Goal: Contribute content: Add original content to the website for others to see

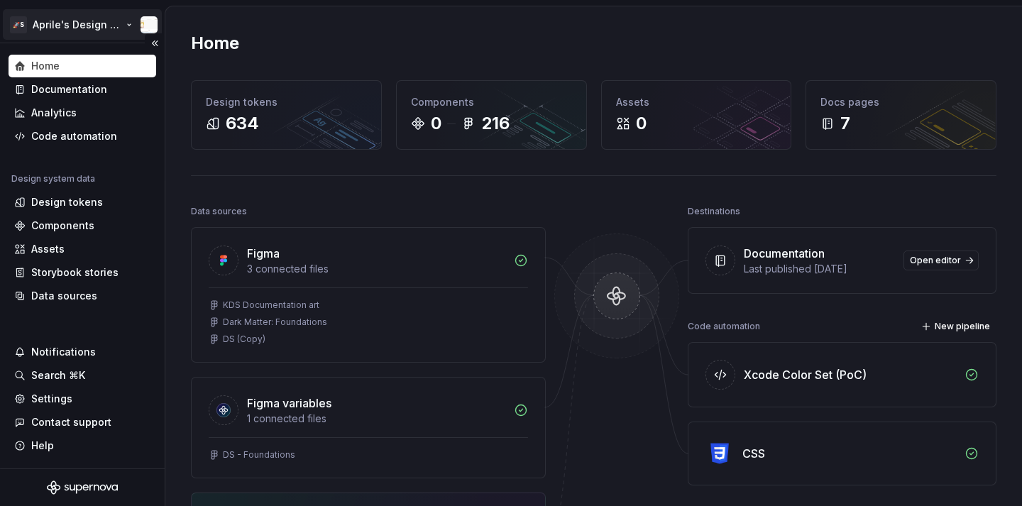
click at [71, 33] on html "🚀S Aprile's Design System Home Documentation Analytics Code automation Design s…" at bounding box center [511, 253] width 1022 height 506
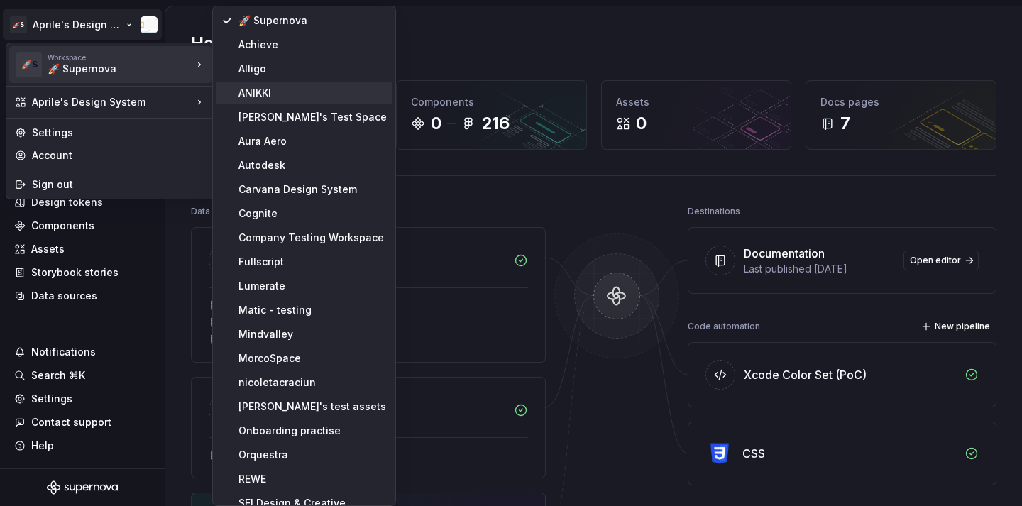
click at [268, 93] on div "ANIKKI" at bounding box center [312, 93] width 148 height 14
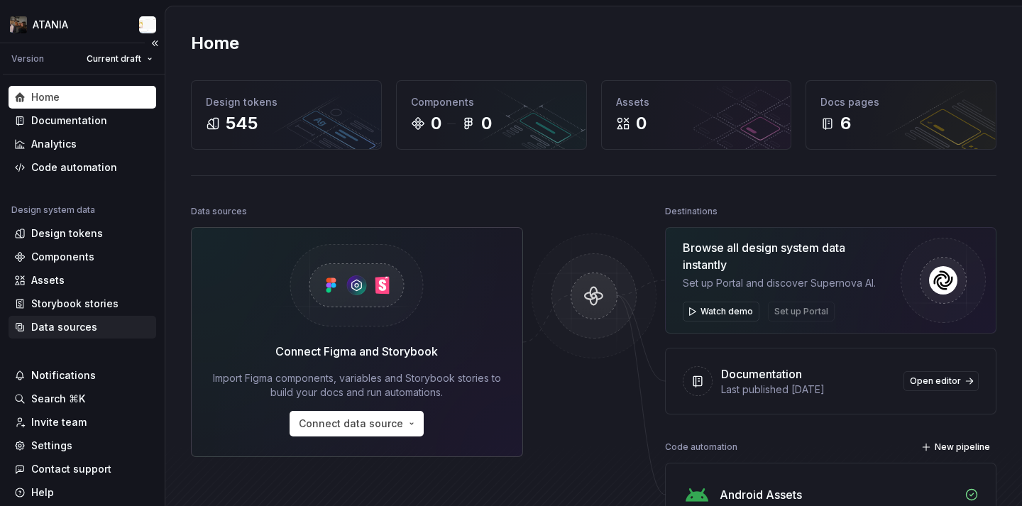
click at [78, 326] on div "Data sources" at bounding box center [64, 327] width 66 height 14
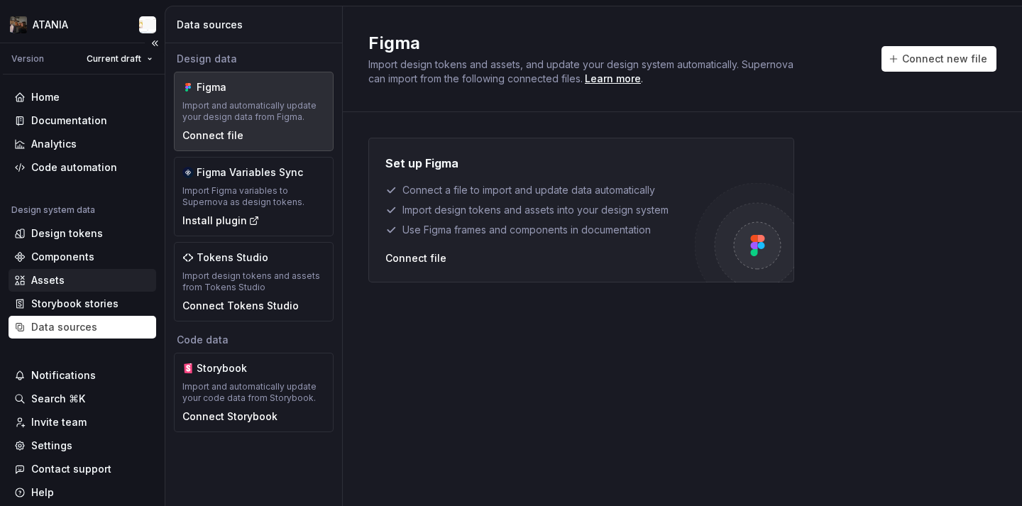
click at [82, 277] on div "Assets" at bounding box center [82, 280] width 136 height 14
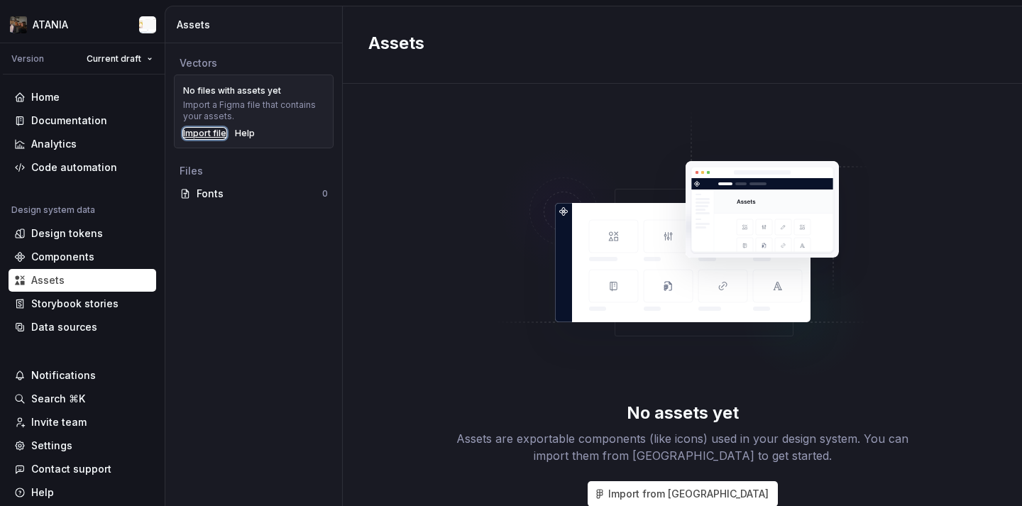
click at [202, 133] on div "Import file" at bounding box center [204, 133] width 43 height 11
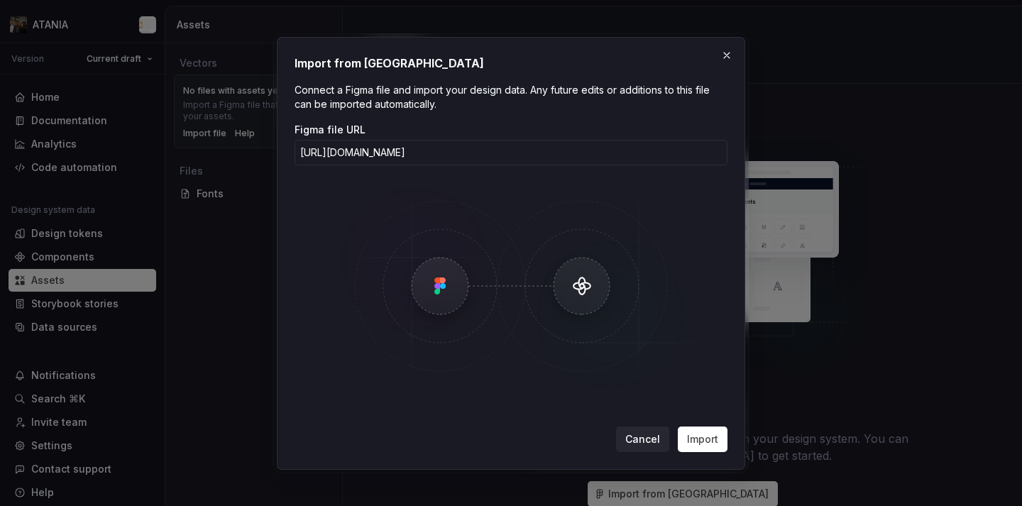
scroll to position [0, 27]
type input "[URL][DOMAIN_NAME]"
click at [695, 445] on span "Import" at bounding box center [702, 439] width 31 height 14
